Goal: Information Seeking & Learning: Compare options

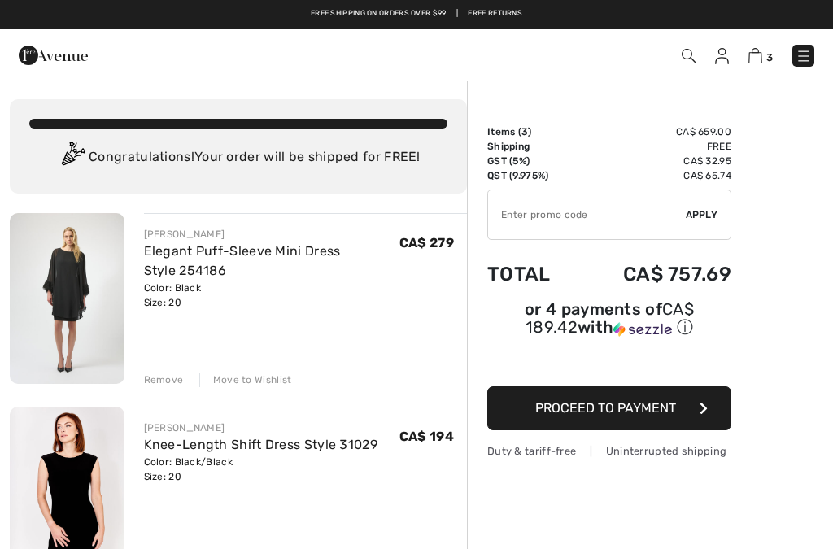
click at [726, 59] on img at bounding box center [722, 56] width 14 height 16
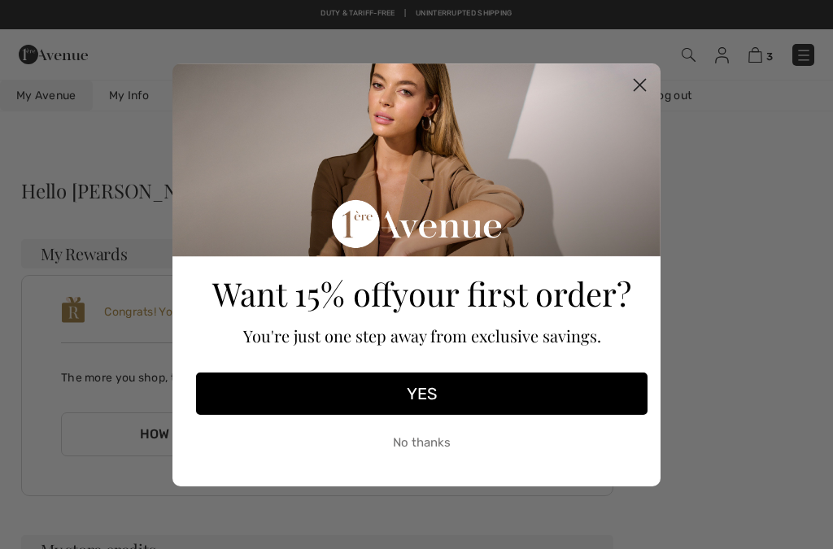
click at [651, 73] on icon "Close dialog" at bounding box center [639, 85] width 28 height 28
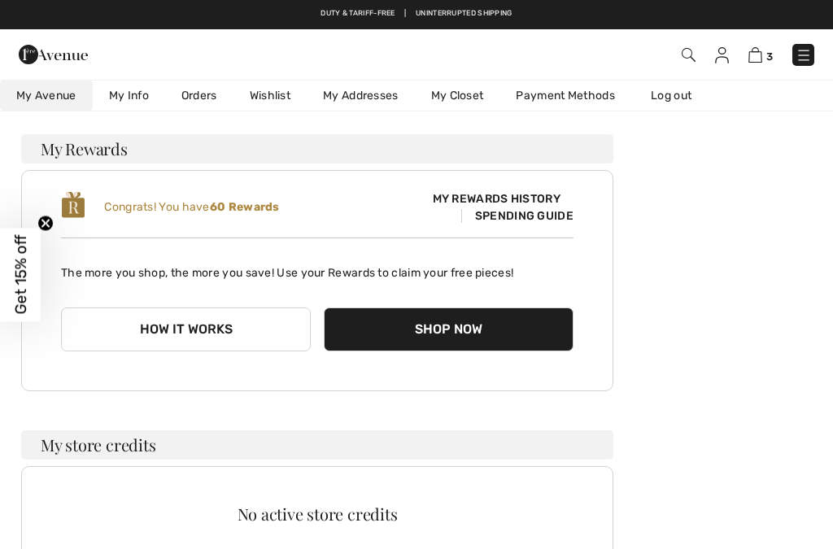
scroll to position [107, 0]
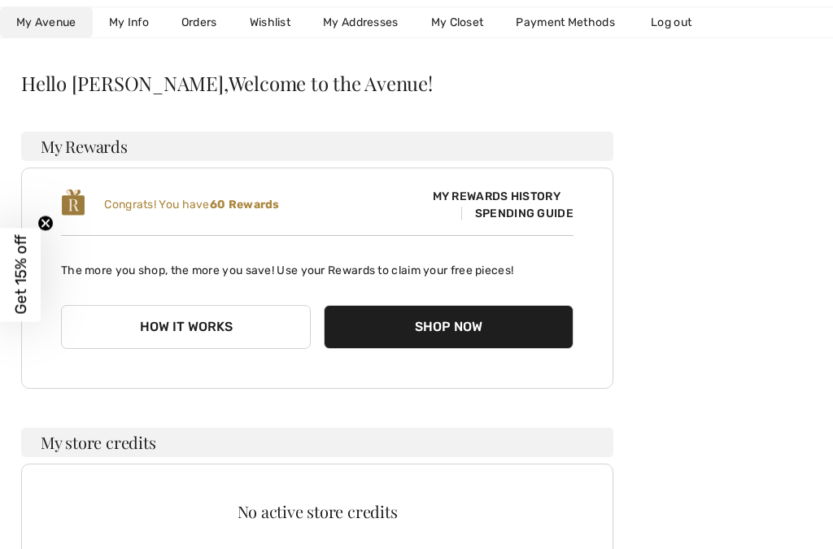
click at [454, 326] on button "Shop Now" at bounding box center [449, 327] width 250 height 44
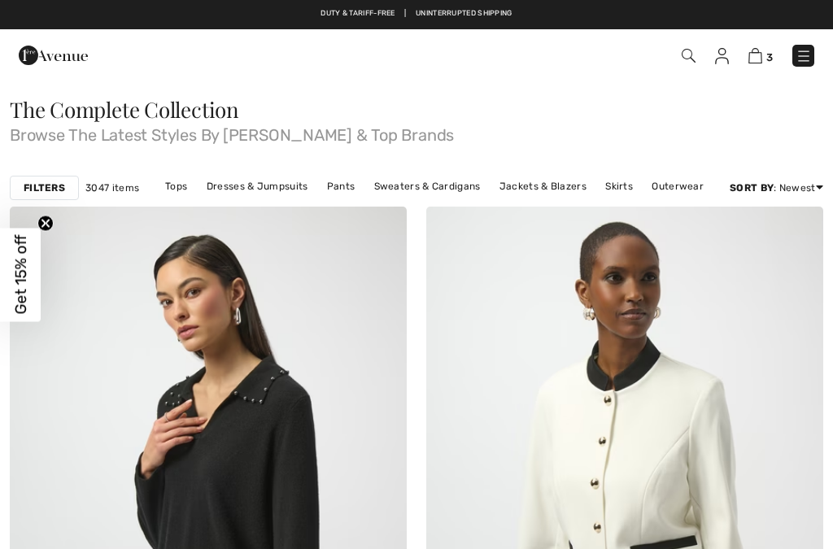
checkbox input "true"
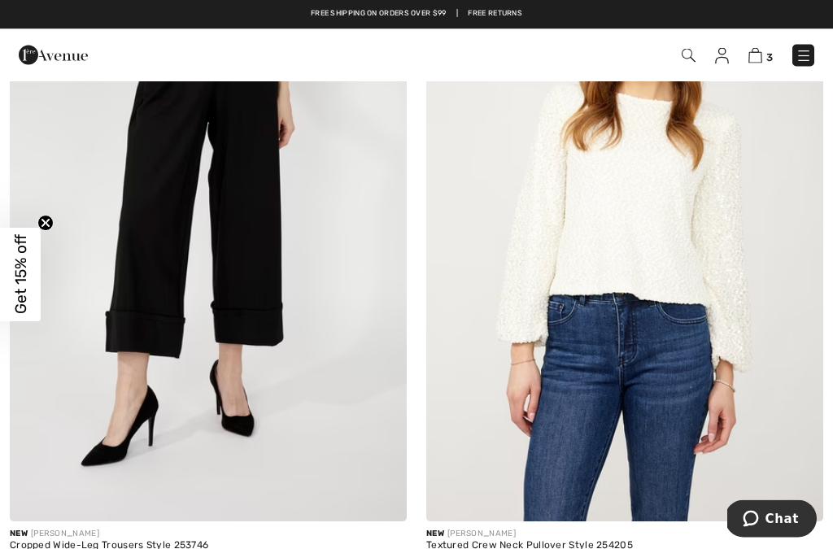
scroll to position [4478, 0]
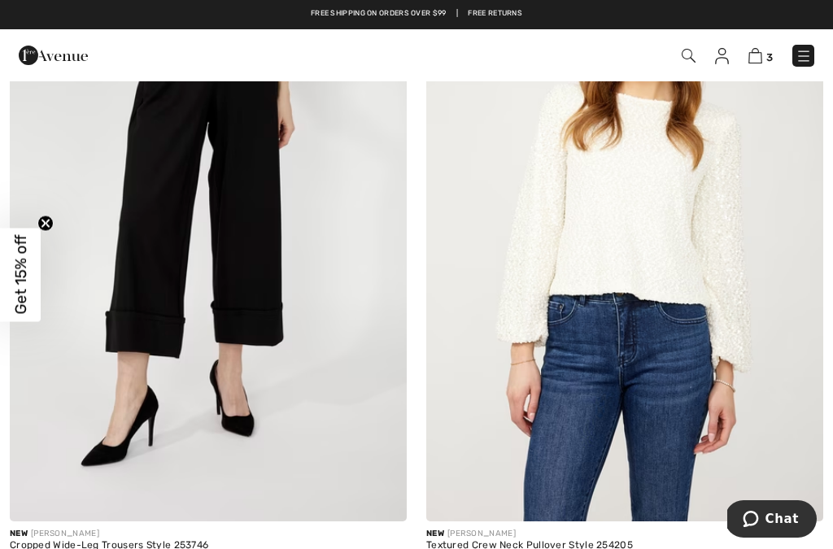
click at [760, 55] on img at bounding box center [755, 55] width 14 height 15
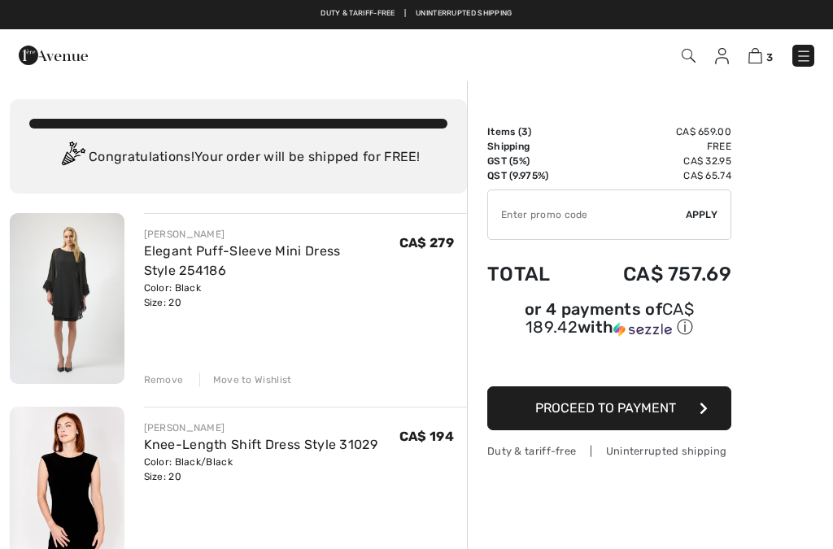
click at [88, 303] on img at bounding box center [67, 298] width 115 height 171
click at [229, 243] on link "Elegant Puff-Sleeve Mini Dress Style 254186" at bounding box center [242, 260] width 197 height 35
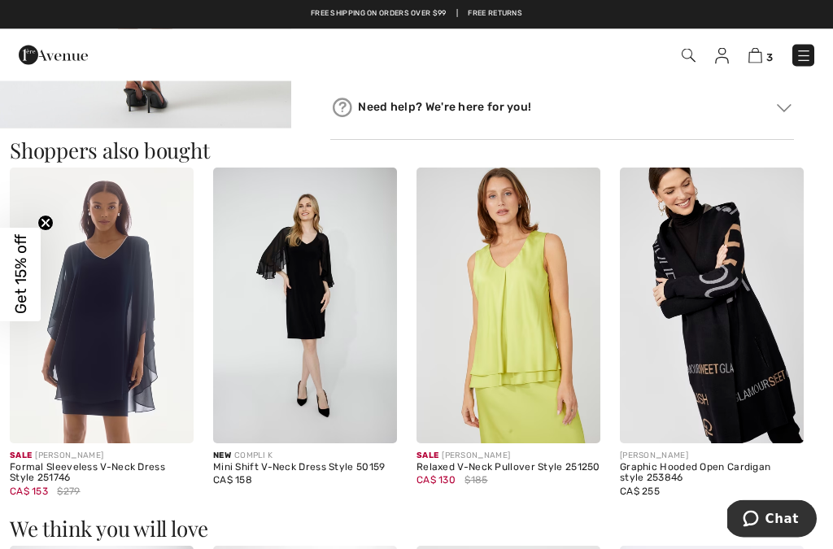
scroll to position [930, 0]
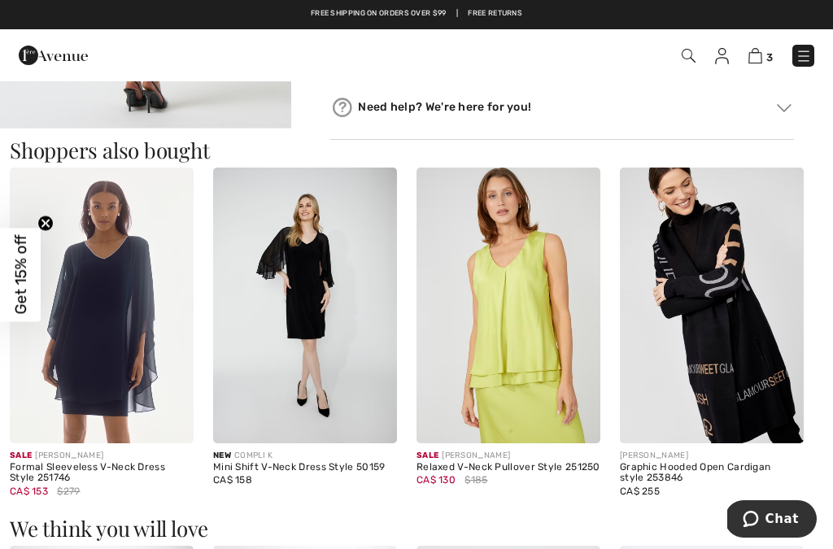
click at [132, 370] on img at bounding box center [102, 306] width 184 height 276
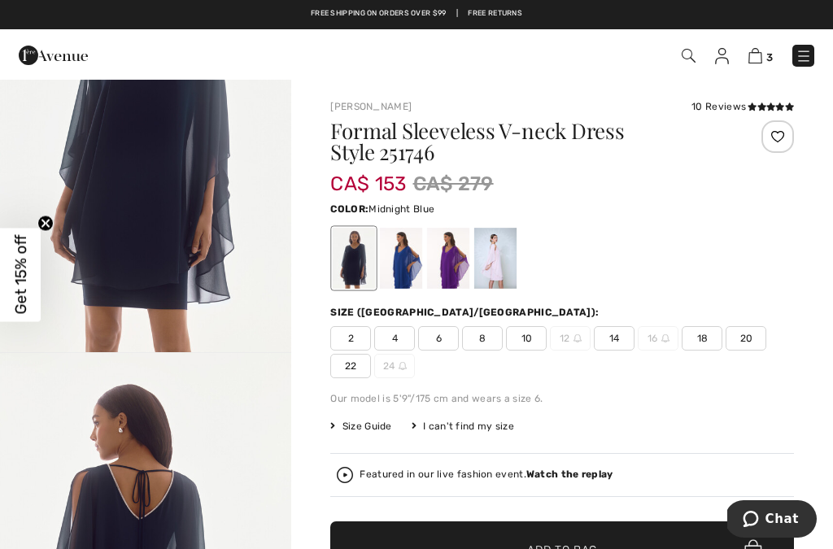
scroll to position [150, 0]
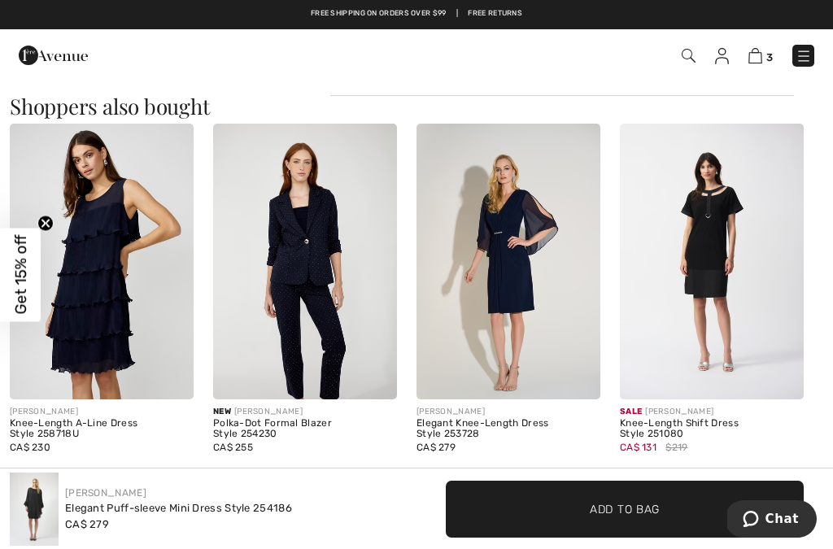
click at [691, 57] on img at bounding box center [689, 56] width 14 height 14
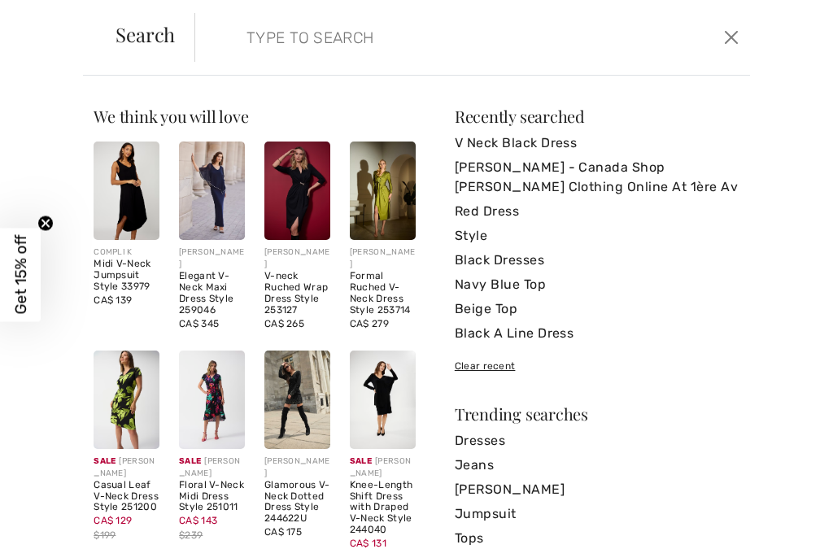
click at [516, 261] on link "Black Dresses" at bounding box center [597, 260] width 285 height 24
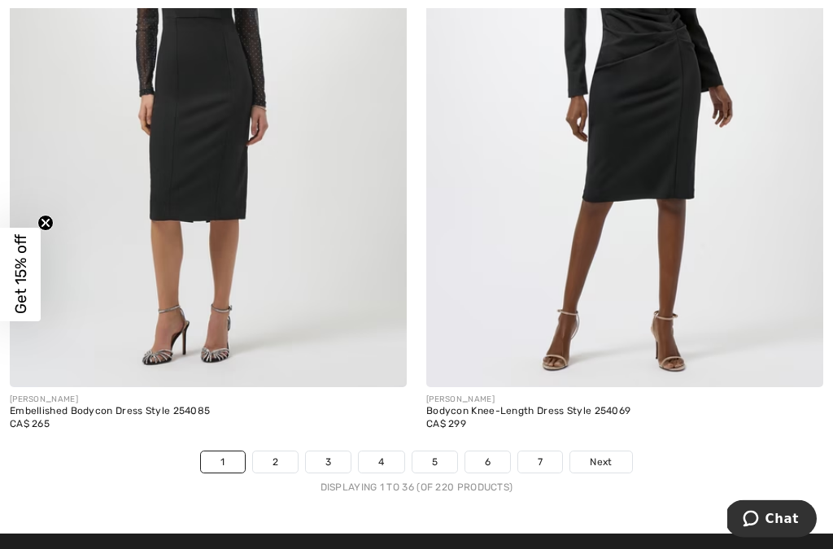
scroll to position [12103, 0]
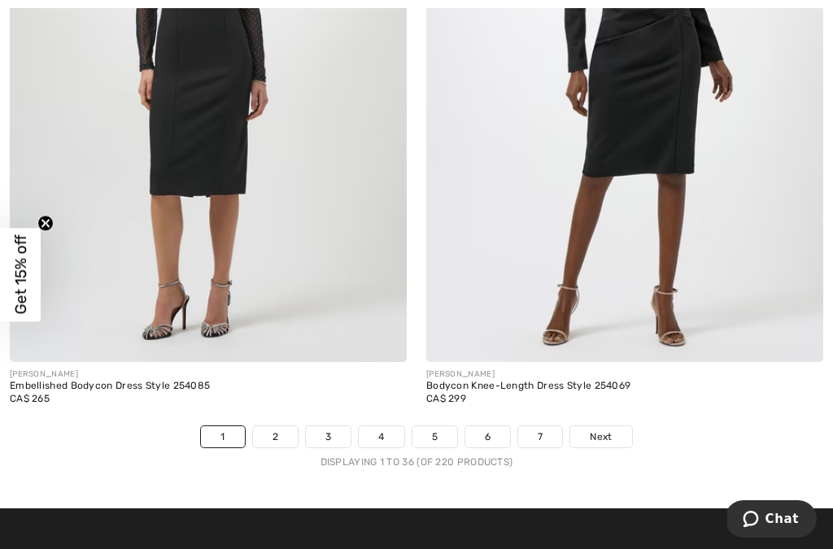
click at [279, 426] on link "2" at bounding box center [275, 436] width 45 height 21
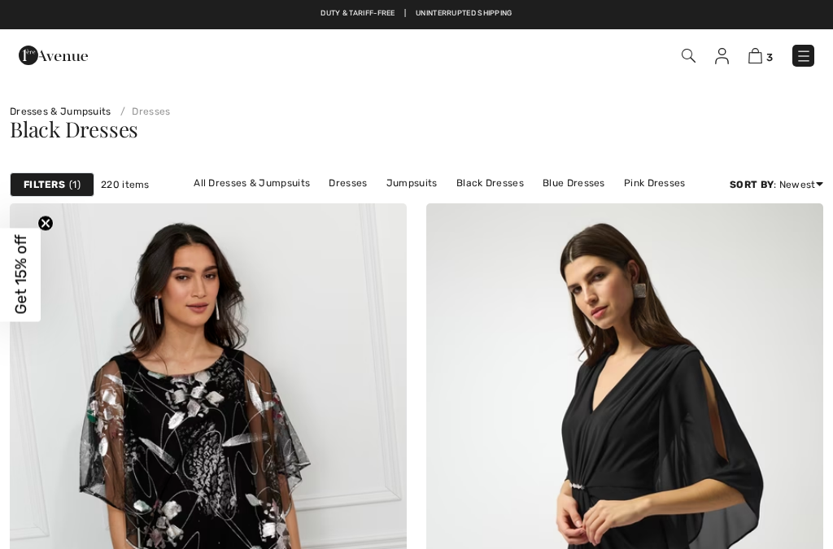
checkbox input "true"
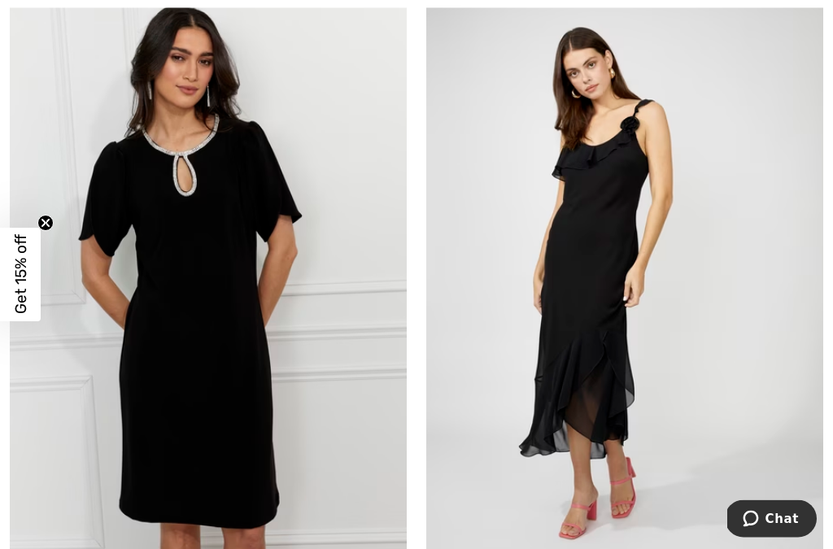
scroll to position [9319, 0]
click at [642, 296] on img at bounding box center [624, 290] width 397 height 595
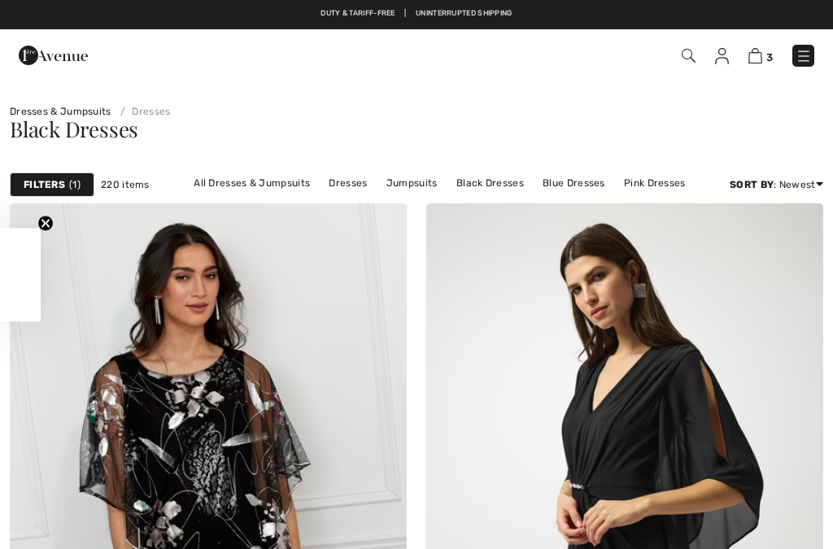
checkbox input "true"
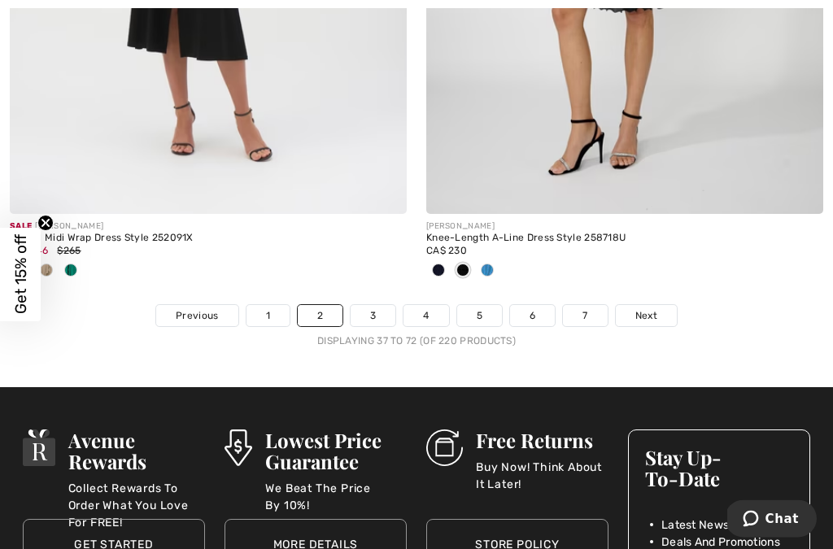
scroll to position [12358, 0]
click at [375, 305] on link "3" at bounding box center [373, 315] width 45 height 21
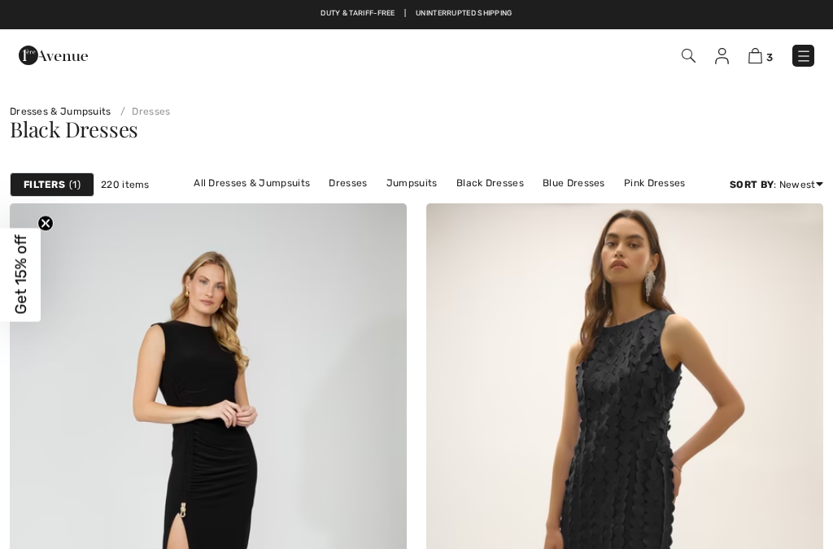
checkbox input "true"
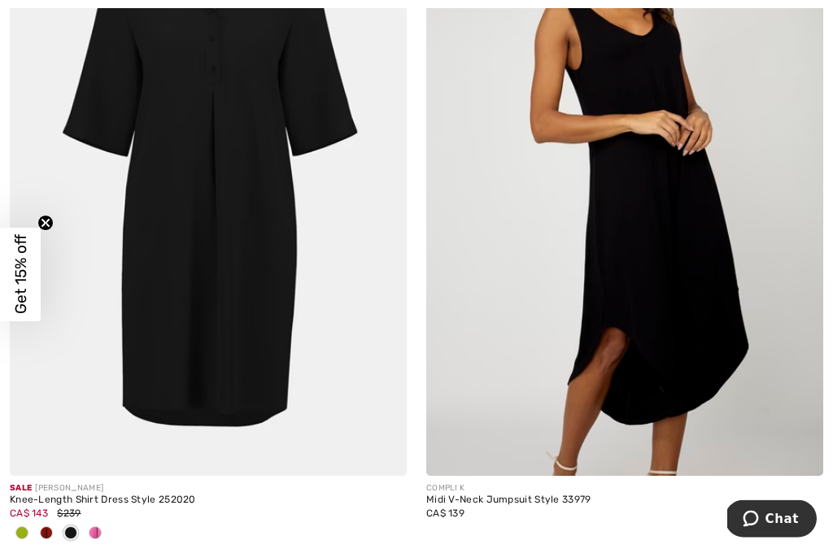
scroll to position [3068, 0]
click at [678, 316] on img at bounding box center [624, 177] width 397 height 595
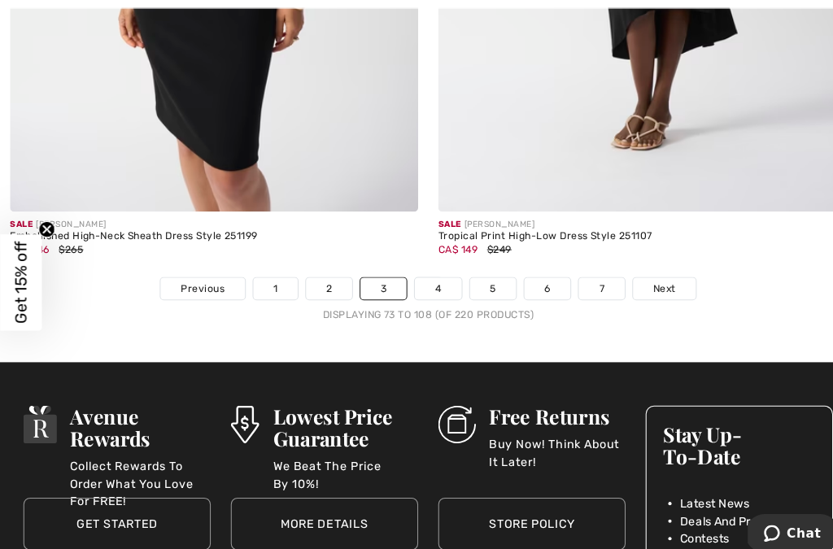
scroll to position [12447, 0]
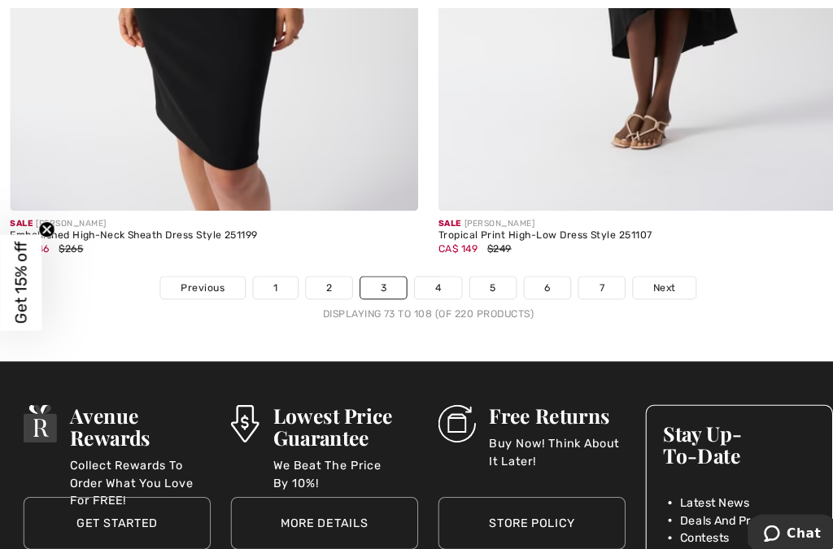
click at [426, 272] on link "4" at bounding box center [425, 279] width 45 height 21
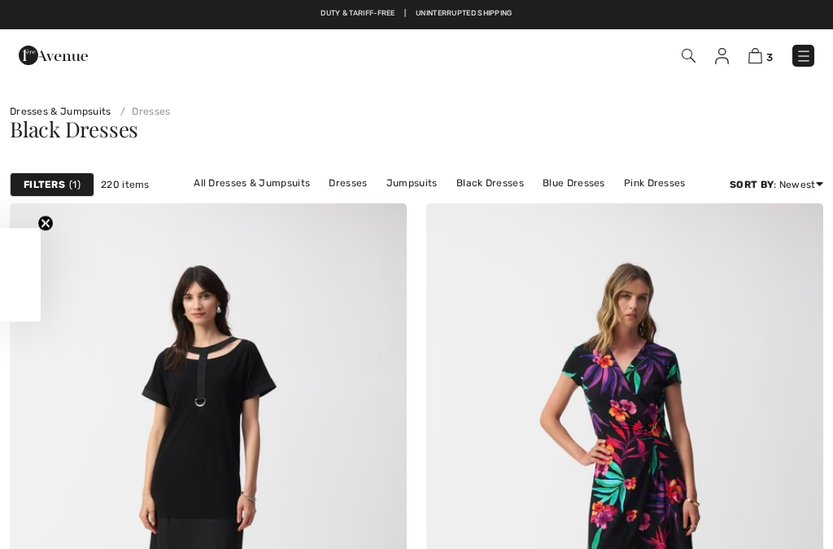
checkbox input "true"
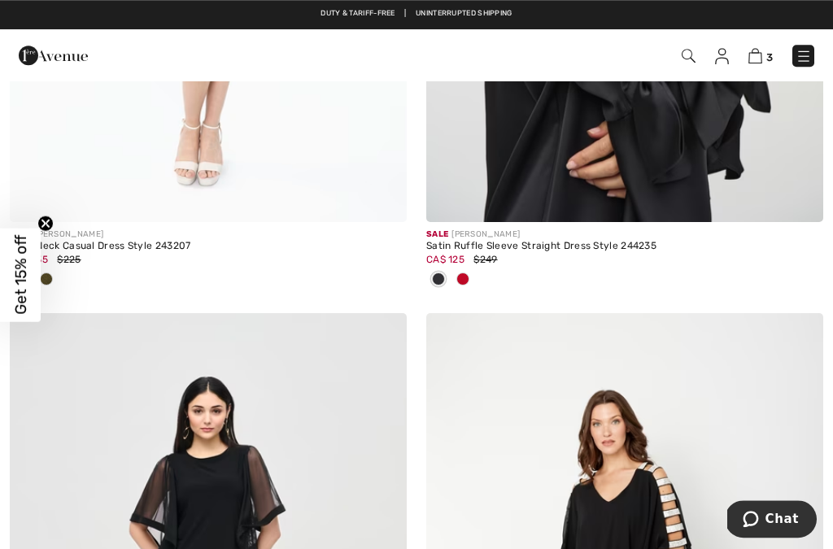
scroll to position [11786, 0]
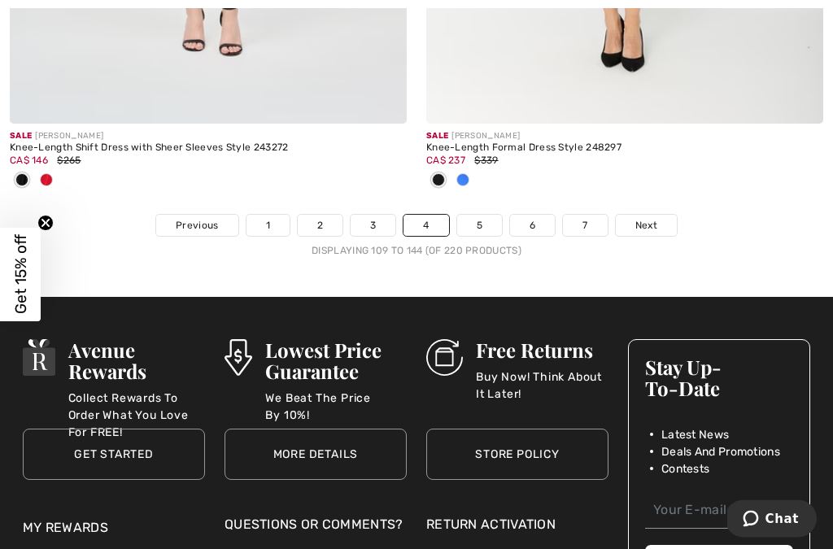
scroll to position [12582, 0]
click at [491, 219] on link "5" at bounding box center [479, 225] width 45 height 21
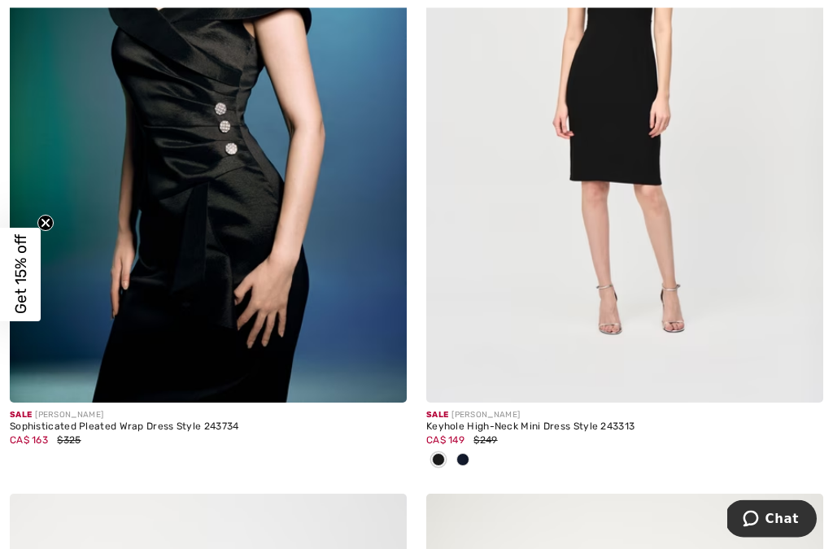
scroll to position [1083, 0]
click at [658, 215] on img at bounding box center [624, 104] width 397 height 595
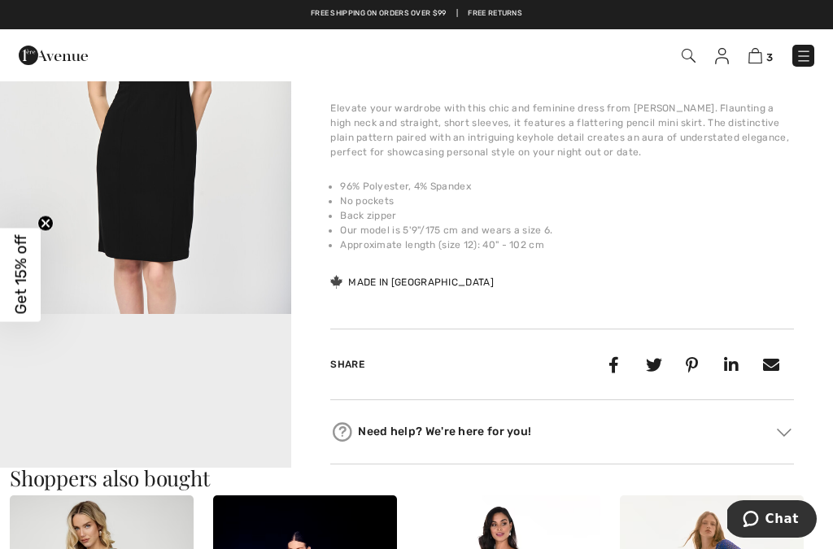
scroll to position [621, 0]
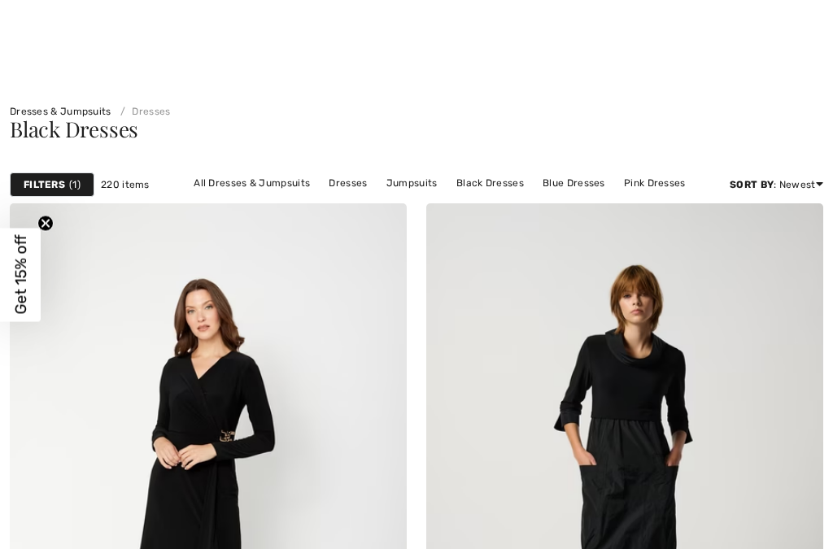
checkbox input "true"
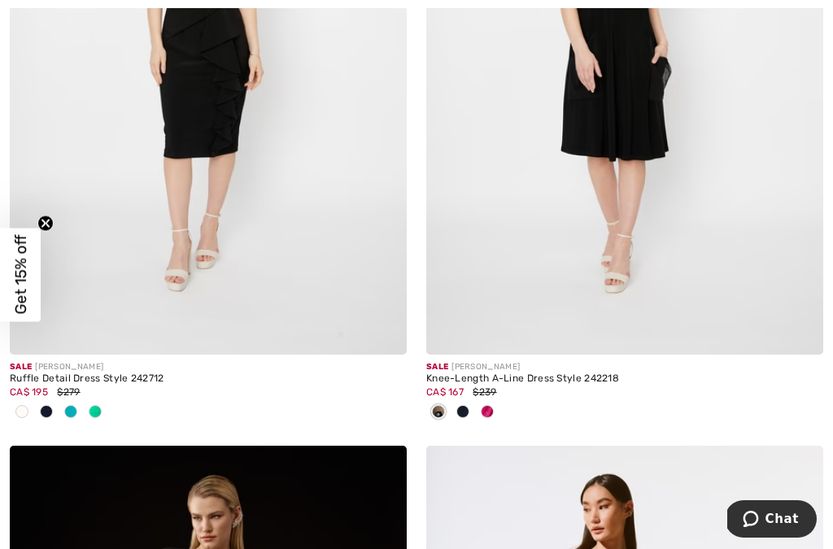
scroll to position [3200, 0]
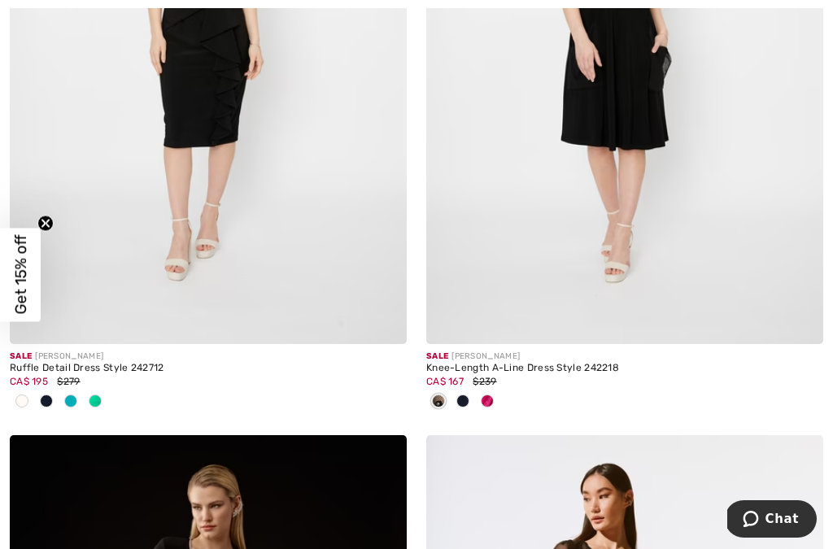
click at [295, 211] on img at bounding box center [208, 46] width 397 height 595
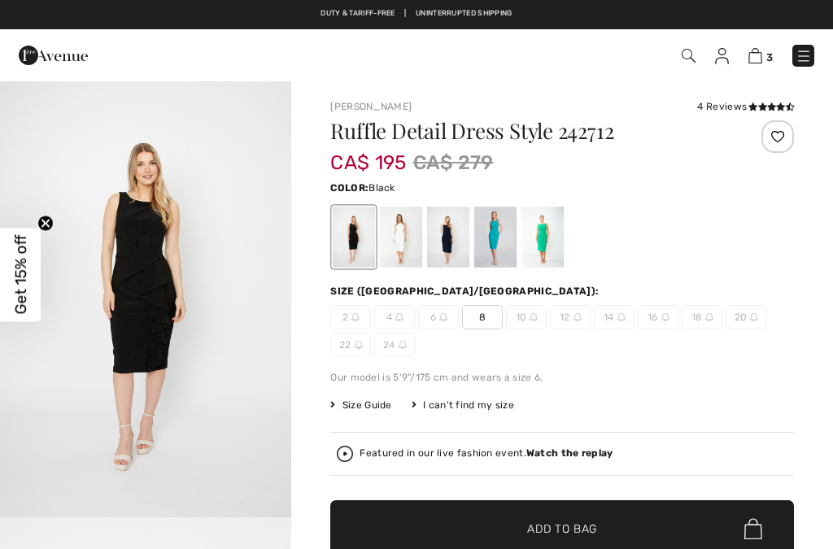
checkbox input "true"
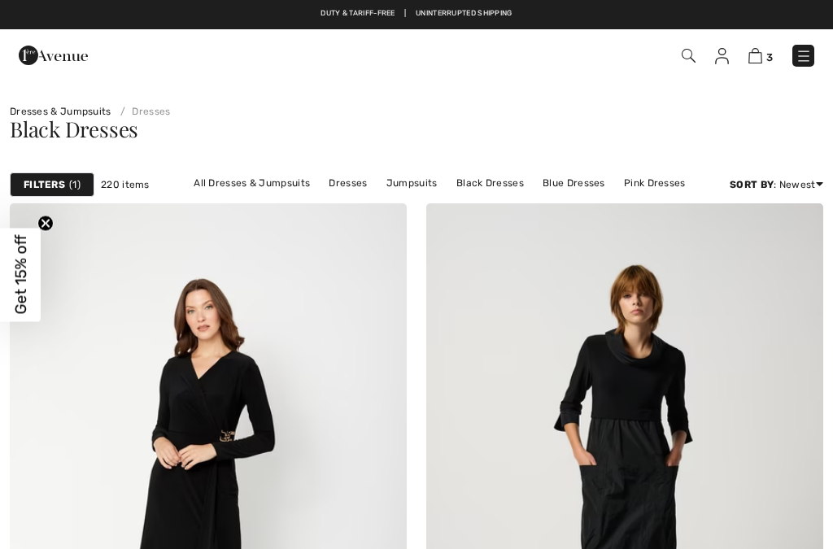
checkbox input "true"
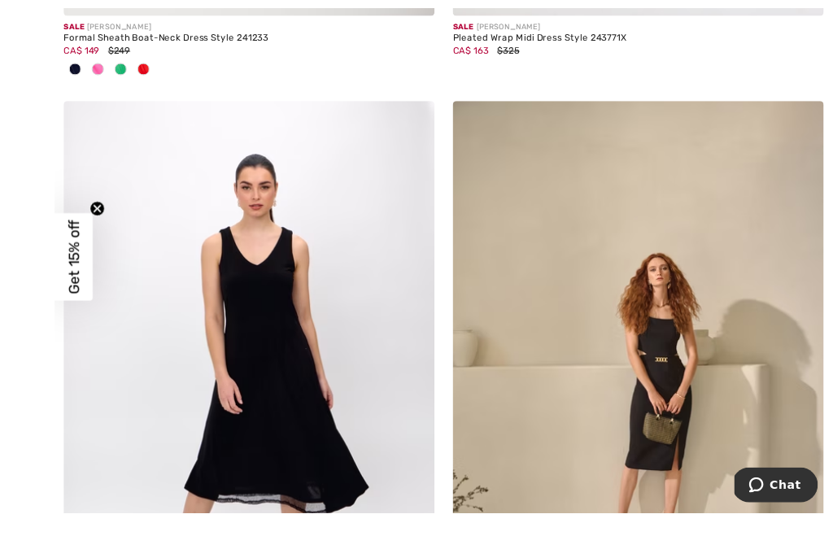
scroll to position [7826, 0]
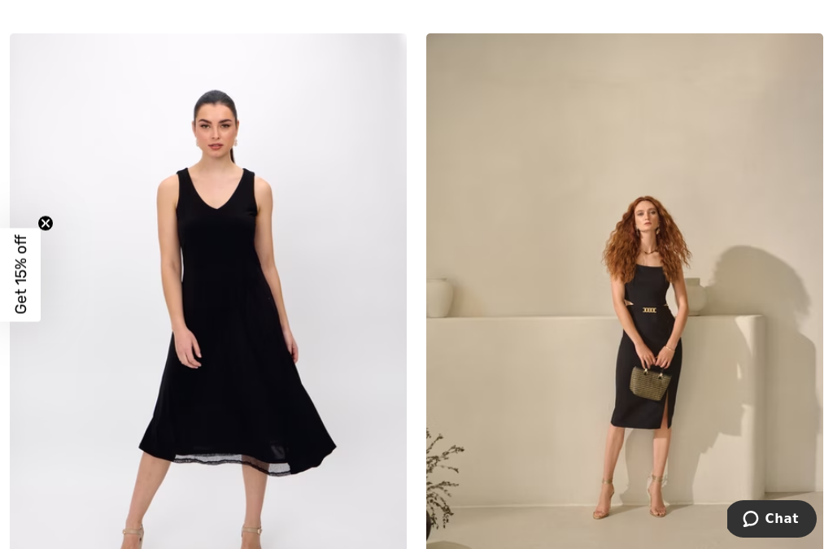
click at [276, 351] on img at bounding box center [208, 330] width 397 height 595
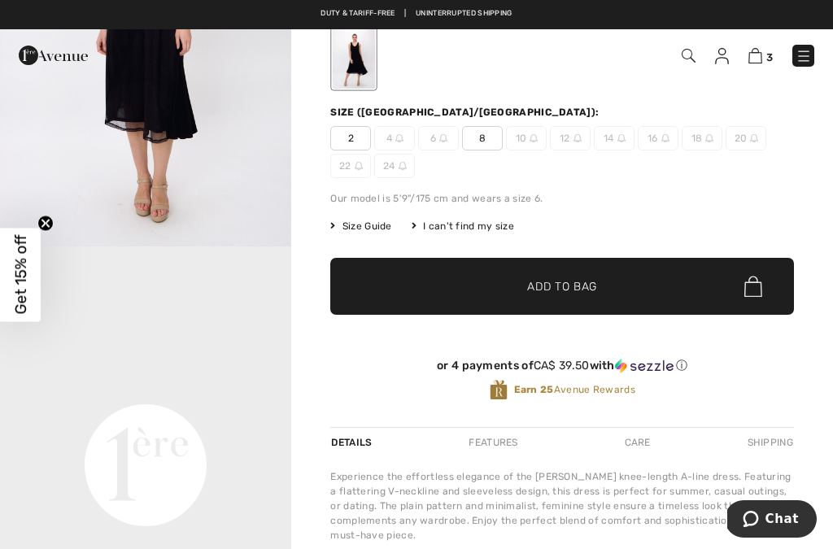
scroll to position [493, 0]
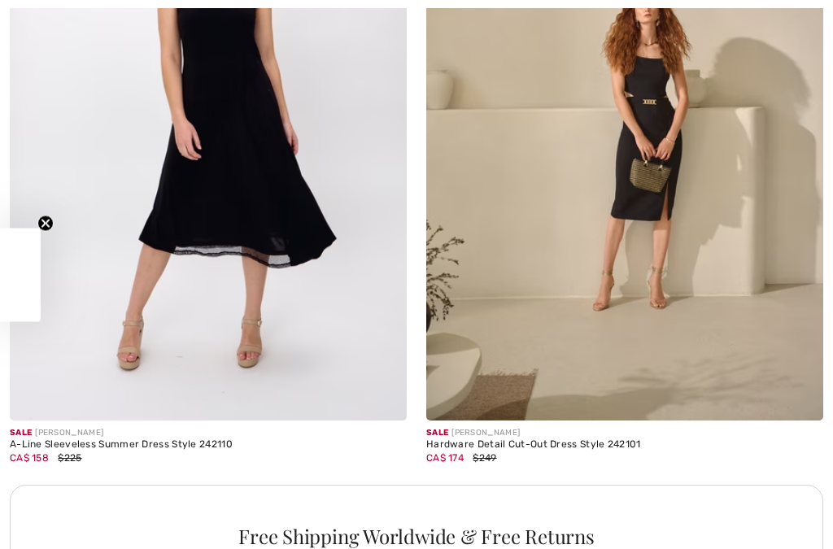
checkbox input "true"
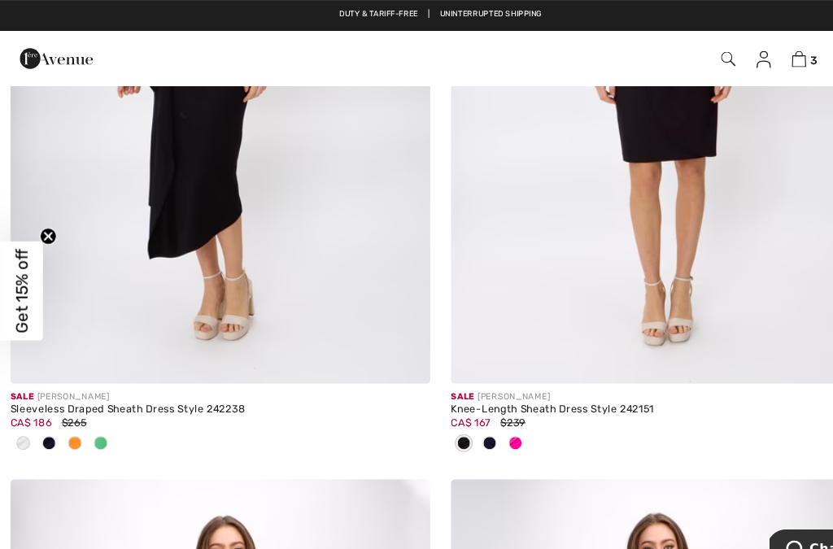
scroll to position [8862, 0]
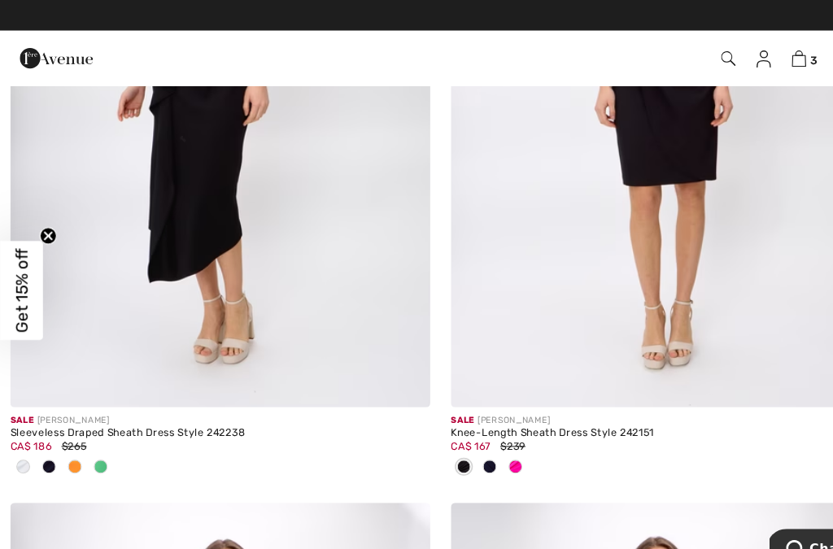
click at [232, 211] on img at bounding box center [208, 87] width 397 height 595
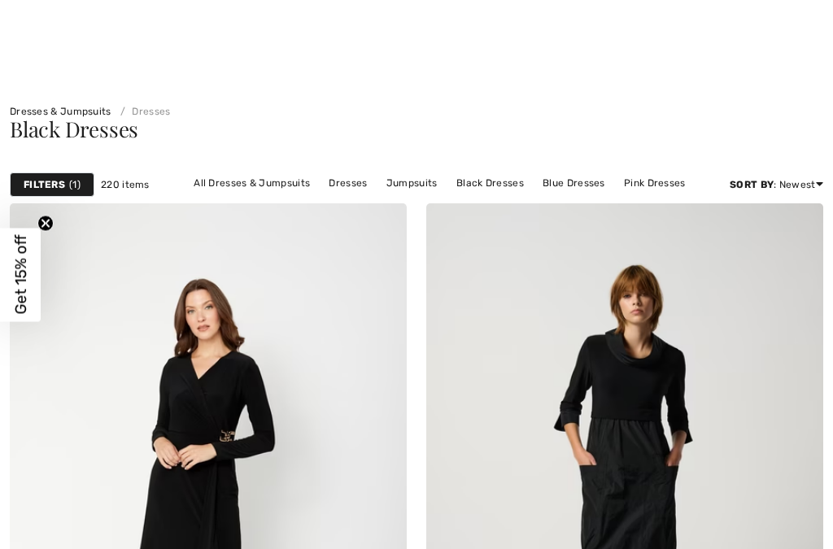
checkbox input "true"
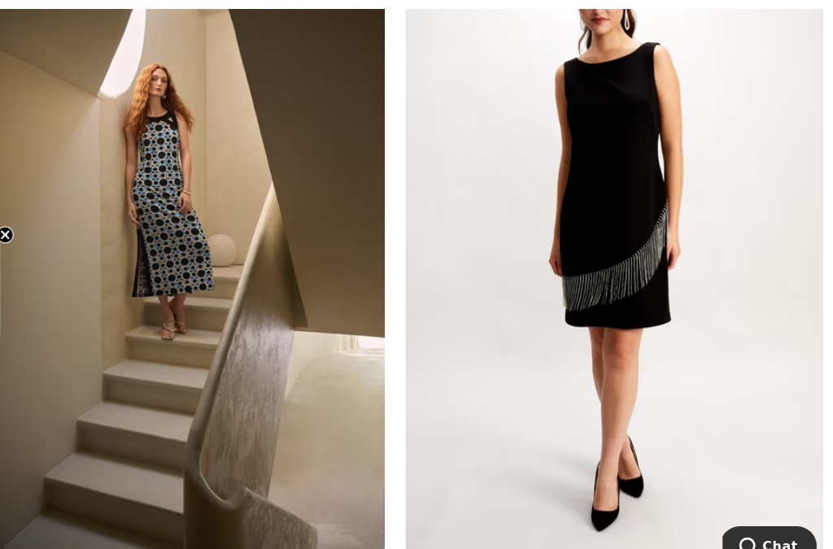
scroll to position [10097, 0]
click at [630, 273] on img at bounding box center [624, 225] width 397 height 595
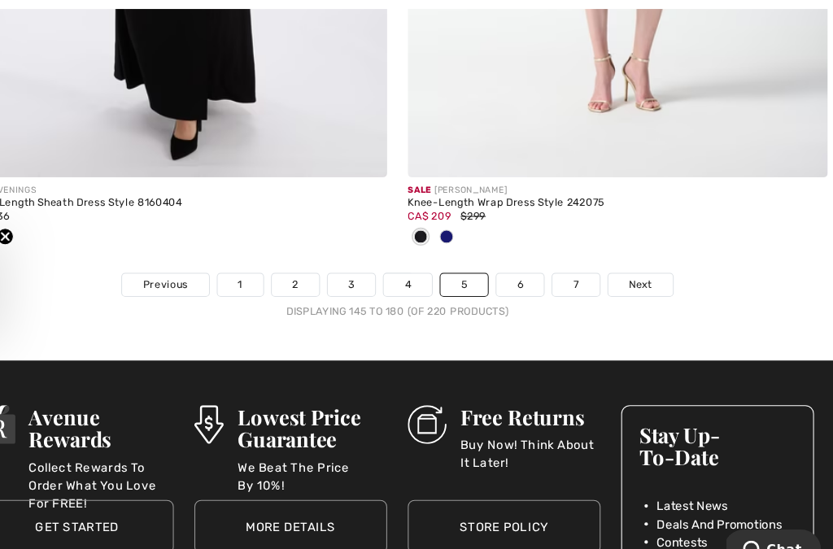
scroll to position [12499, 0]
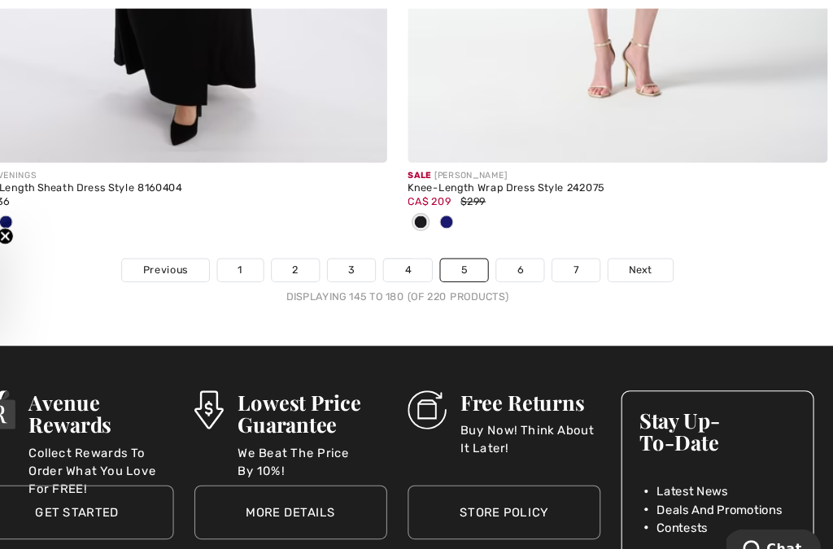
click at [510, 245] on link "6" at bounding box center [532, 255] width 45 height 21
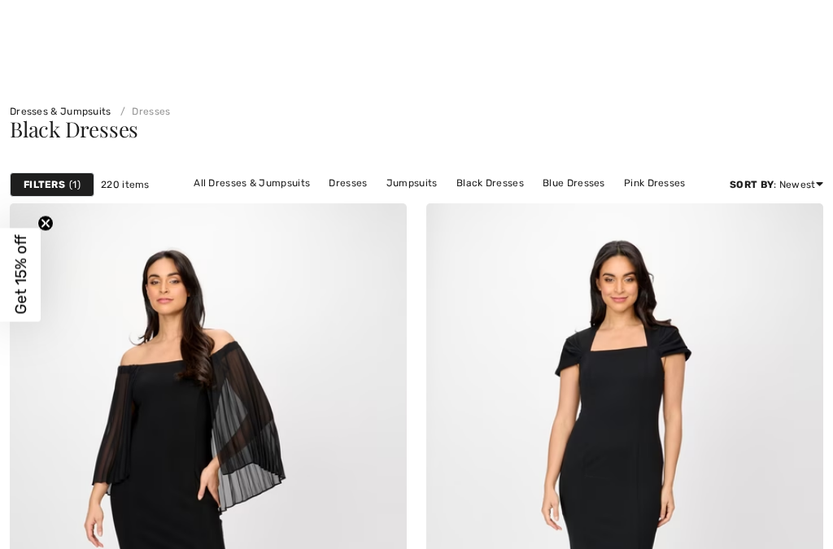
checkbox input "true"
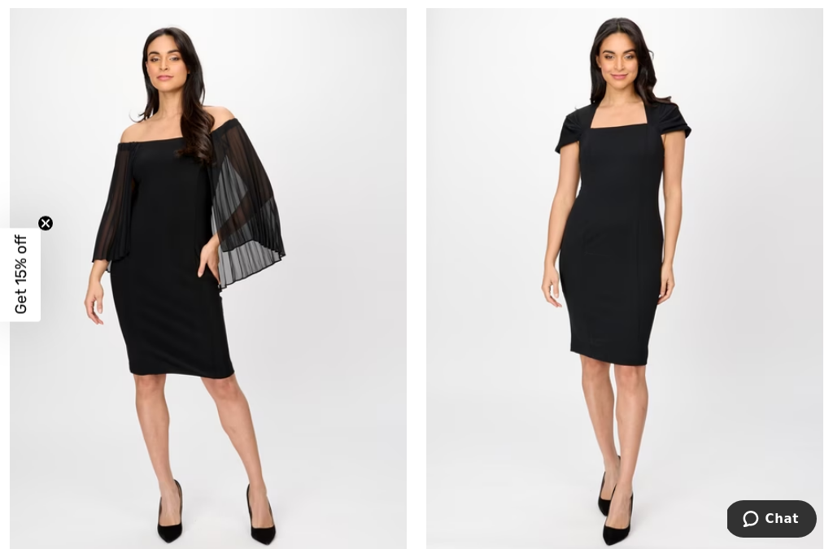
scroll to position [225, 0]
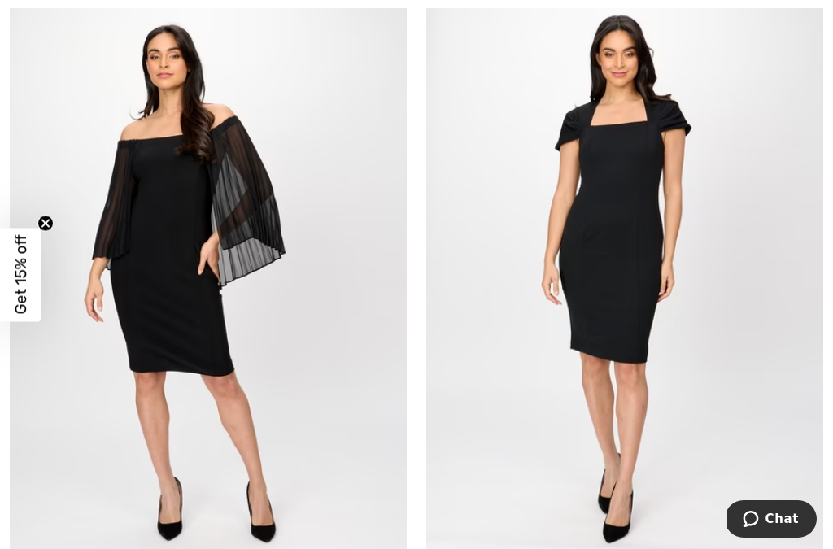
click at [233, 375] on img at bounding box center [208, 275] width 397 height 595
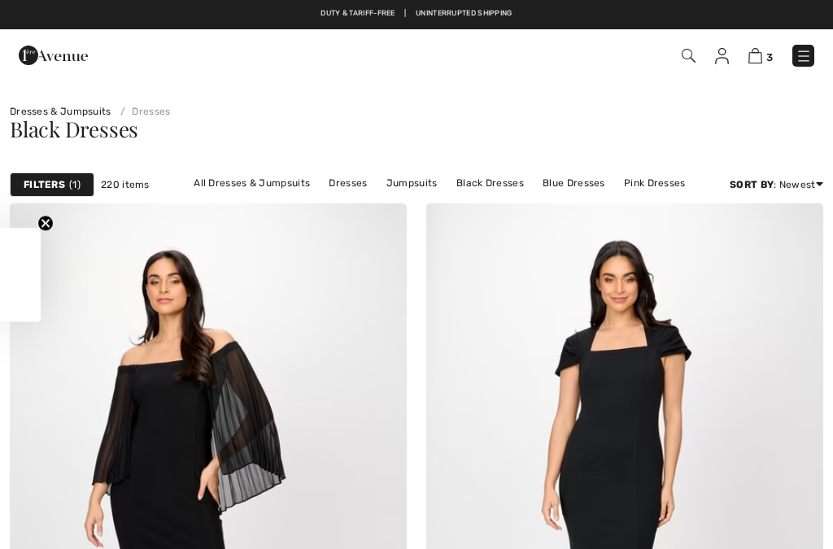
checkbox input "true"
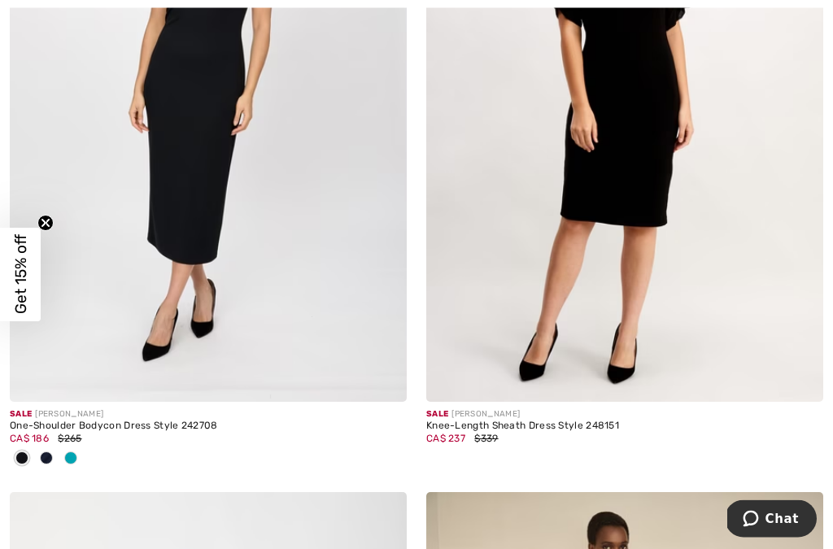
scroll to position [1770, 0]
click at [634, 268] on img at bounding box center [624, 103] width 397 height 595
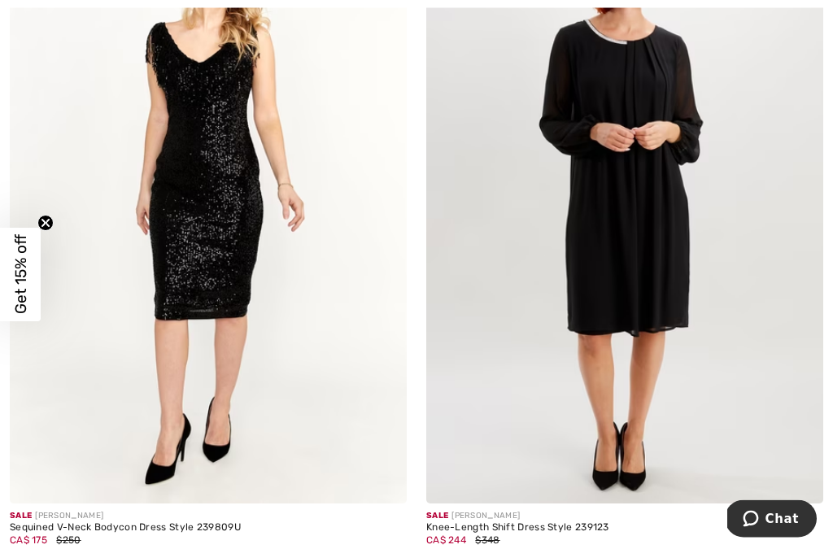
scroll to position [5226, 0]
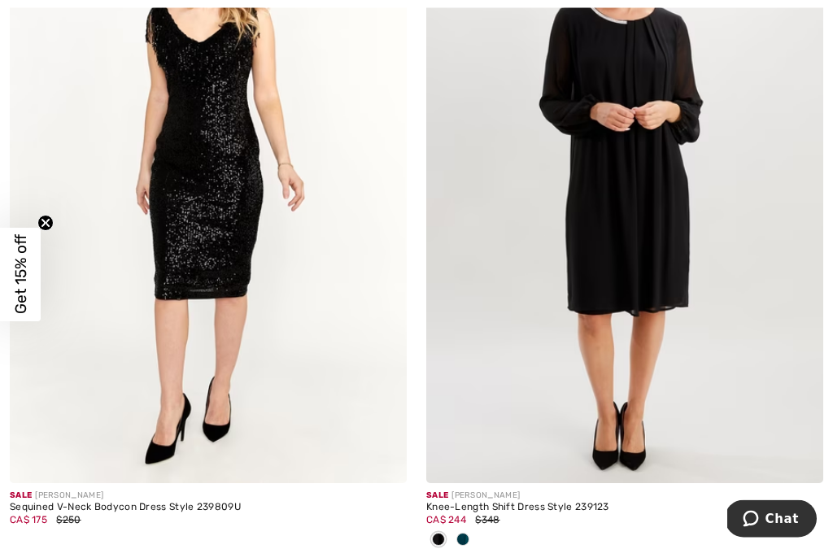
click at [261, 300] on img at bounding box center [208, 186] width 397 height 595
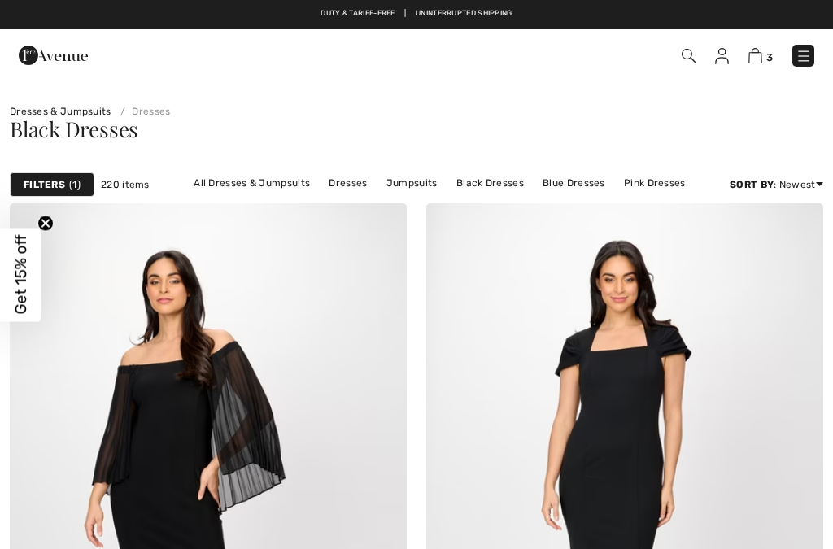
checkbox input "true"
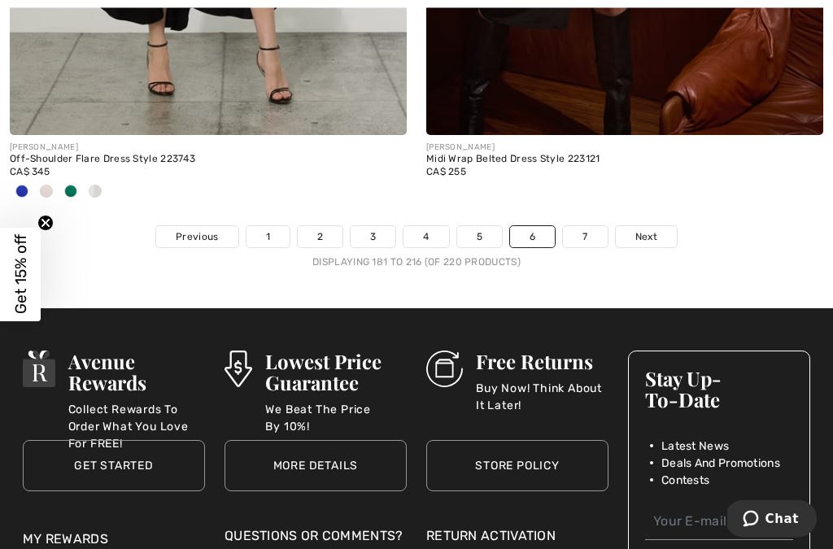
scroll to position [12491, 0]
click at [590, 226] on link "7" at bounding box center [585, 236] width 44 height 21
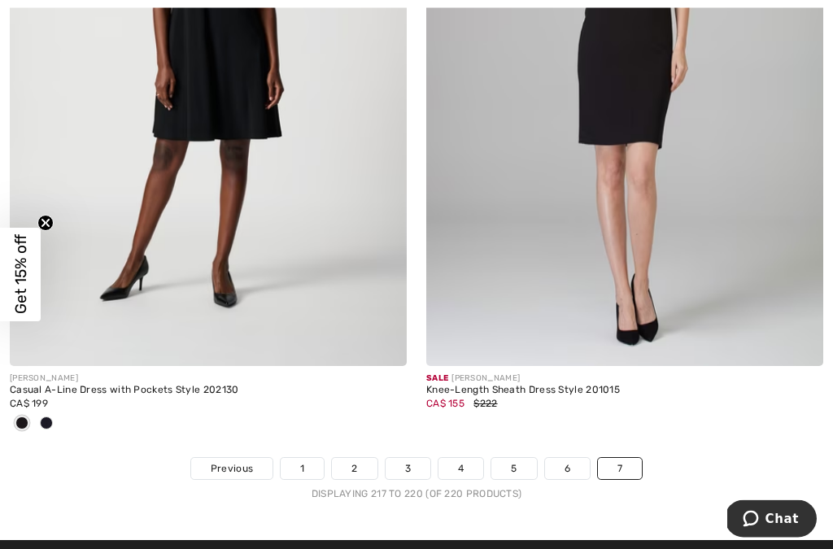
scroll to position [1119, 0]
click at [237, 263] on img at bounding box center [208, 68] width 397 height 595
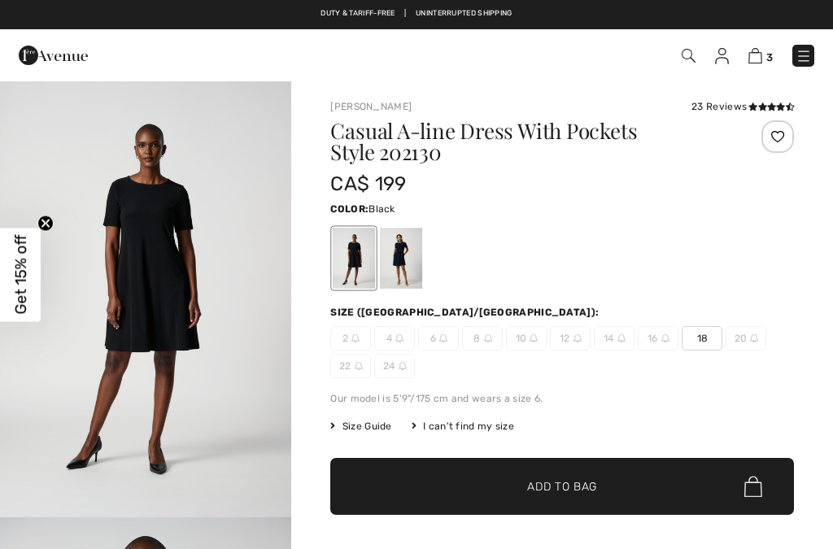
checkbox input "true"
